Goal: Task Accomplishment & Management: Use online tool/utility

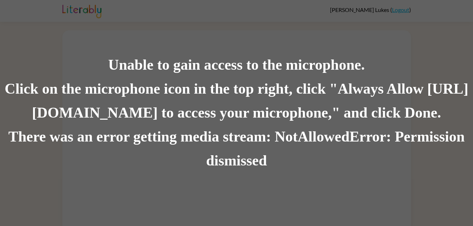
click at [213, 47] on div "Unable to gain access to the microphone. Click on the microphone icon in the to…" at bounding box center [236, 113] width 473 height 226
click at [272, 87] on div "Click on the microphone icon in the top right, click "Always Allow [URL][DOMAIN…" at bounding box center [236, 101] width 473 height 48
click at [347, 26] on div "Unable to gain access to the microphone. Click on the microphone icon in the to…" at bounding box center [236, 113] width 473 height 226
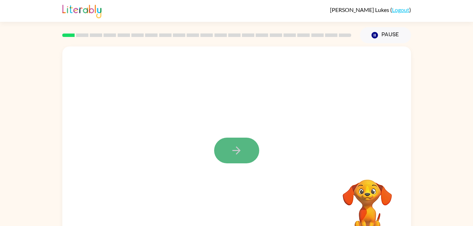
click at [242, 155] on icon "button" at bounding box center [236, 150] width 12 height 12
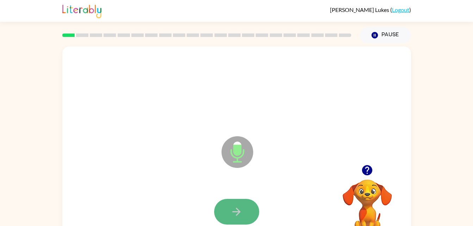
click at [236, 208] on icon "button" at bounding box center [236, 212] width 12 height 12
click at [240, 210] on icon "button" at bounding box center [236, 212] width 12 height 12
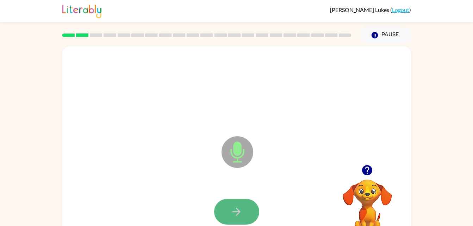
click at [241, 201] on button "button" at bounding box center [236, 212] width 45 height 26
click at [242, 214] on icon "button" at bounding box center [236, 212] width 12 height 12
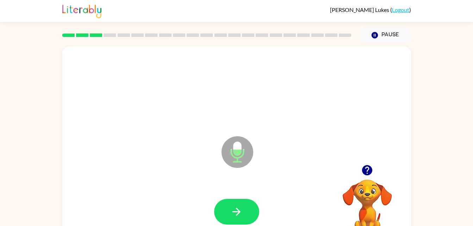
click at [242, 214] on icon "button" at bounding box center [236, 212] width 12 height 12
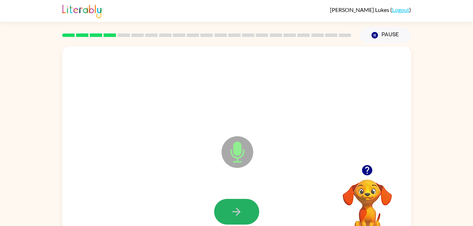
click at [242, 214] on icon "button" at bounding box center [236, 212] width 12 height 12
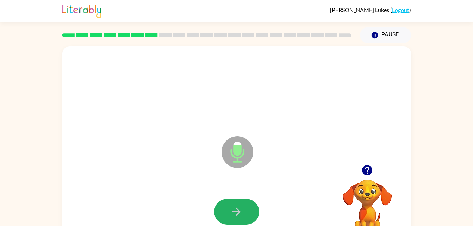
click at [242, 214] on icon "button" at bounding box center [236, 212] width 12 height 12
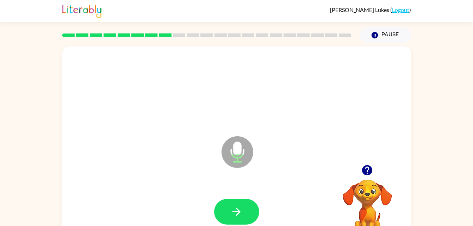
click at [242, 214] on icon "button" at bounding box center [236, 212] width 12 height 12
